Goal: Information Seeking & Learning: Learn about a topic

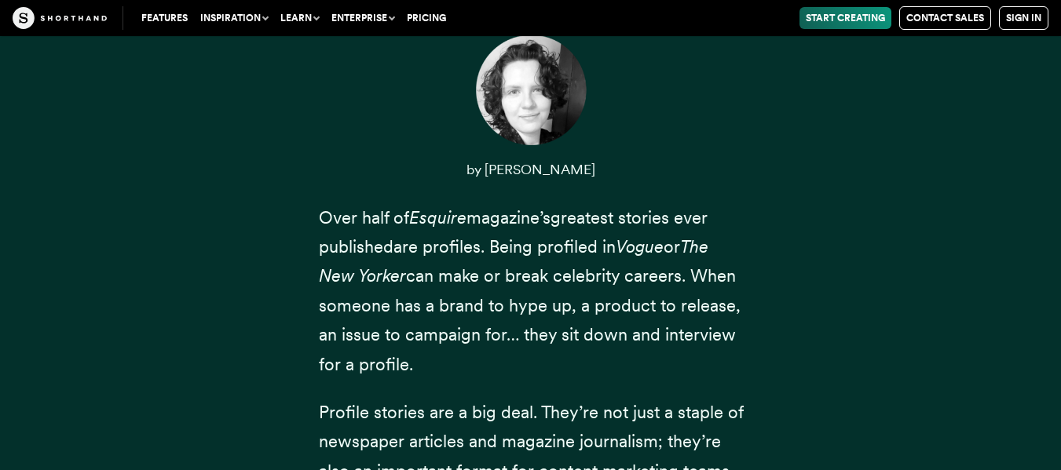
scroll to position [624, 0]
click at [588, 305] on span "are profiles. Being profiled in Vogue or The New Yorker can make or break celeb…" at bounding box center [530, 305] width 422 height 138
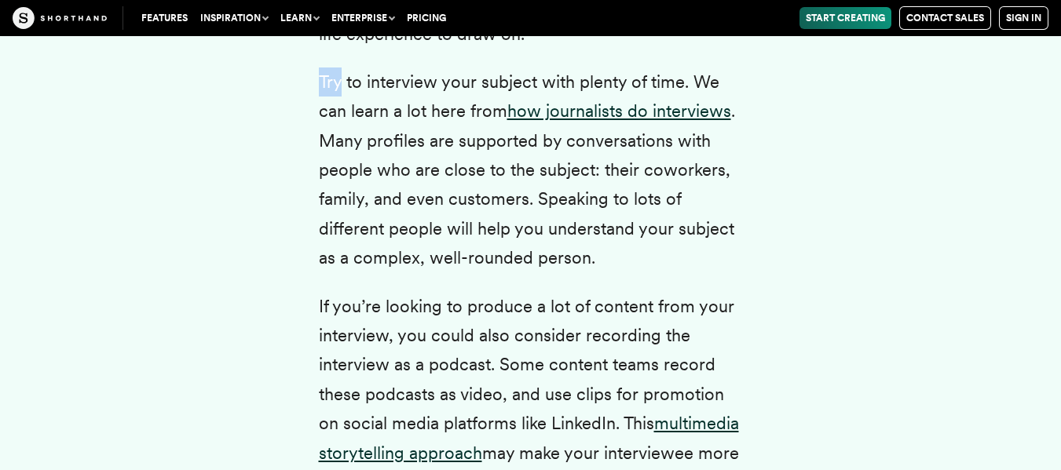
scroll to position [4057, 0]
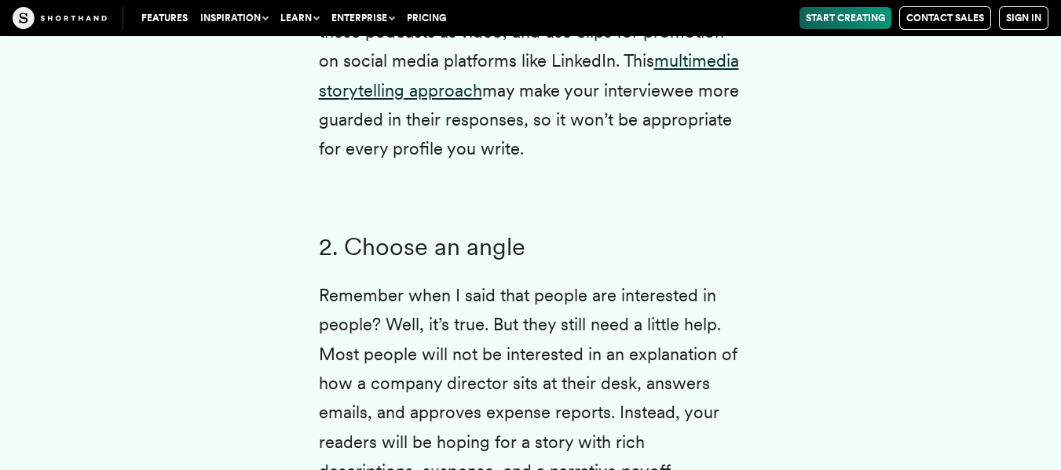
scroll to position [4424, 0]
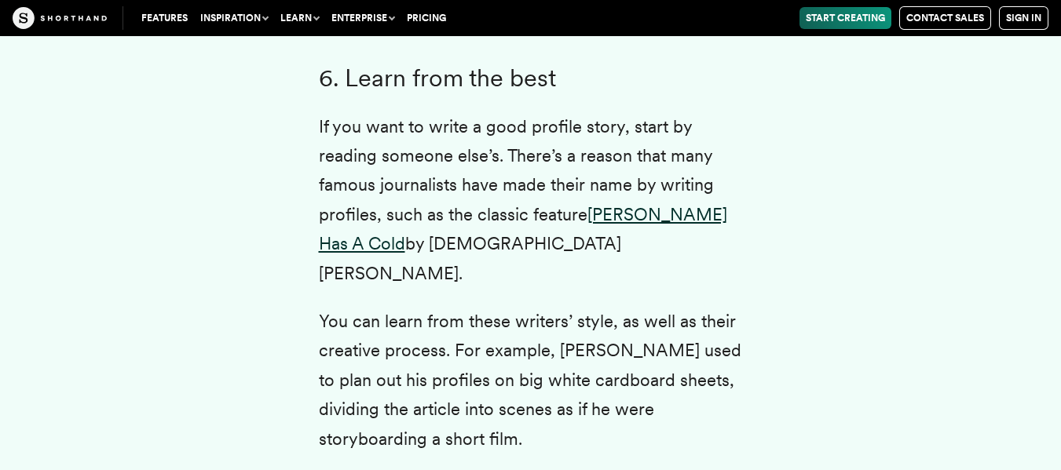
scroll to position [6753, 0]
click at [719, 371] on p "You can learn from these writers’ style, as well as their creative process. For…" at bounding box center [531, 379] width 424 height 147
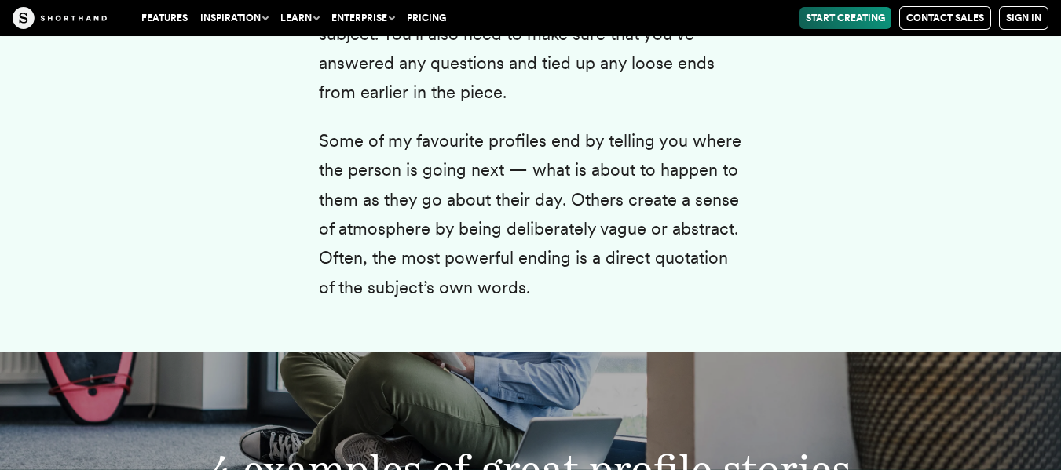
scroll to position [9115, 0]
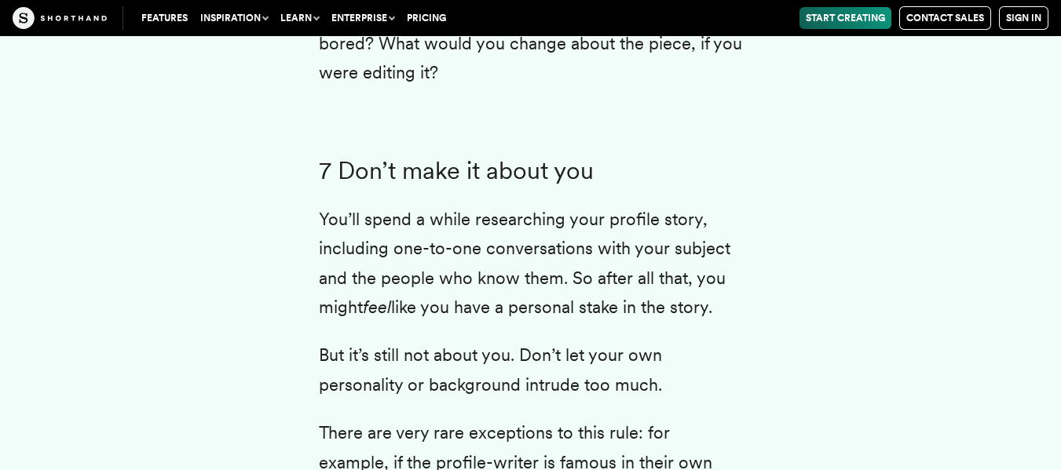
scroll to position [7451, 0]
